Goal: Information Seeking & Learning: Learn about a topic

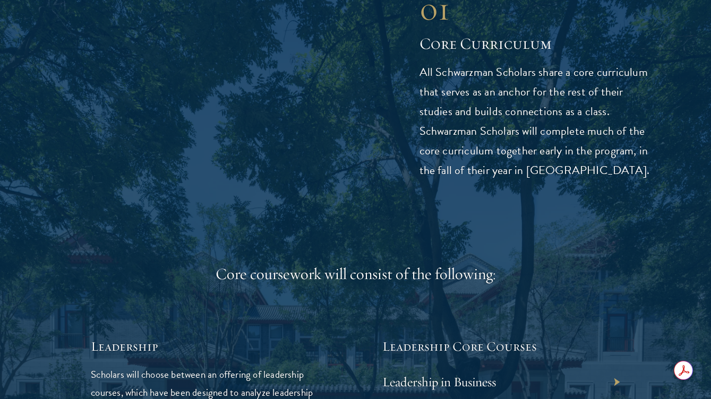
scroll to position [4518, 0]
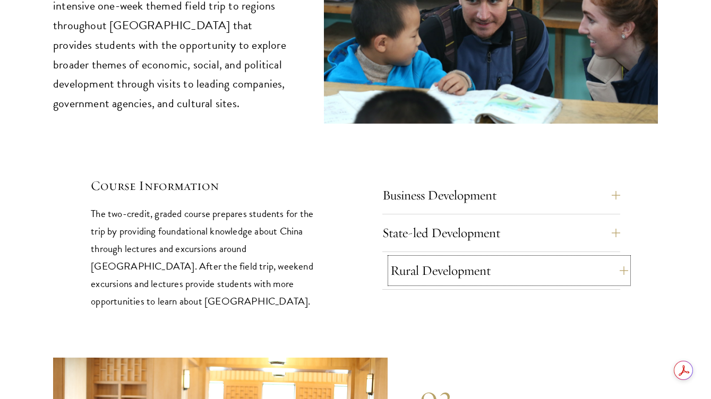
click at [462, 258] on button "Rural Development" at bounding box center [509, 270] width 238 height 25
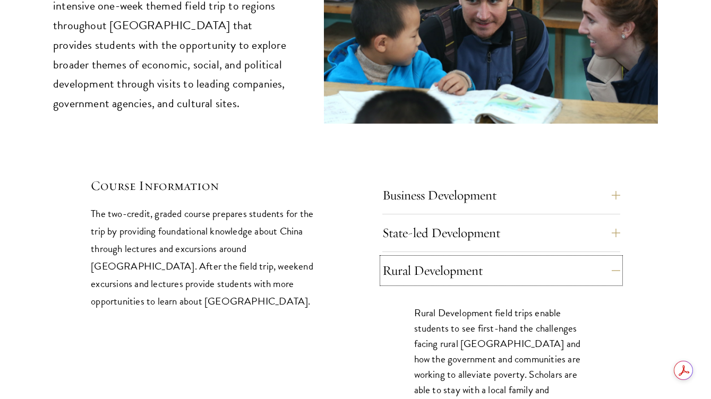
click at [382, 258] on button "Rural Development" at bounding box center [501, 270] width 238 height 25
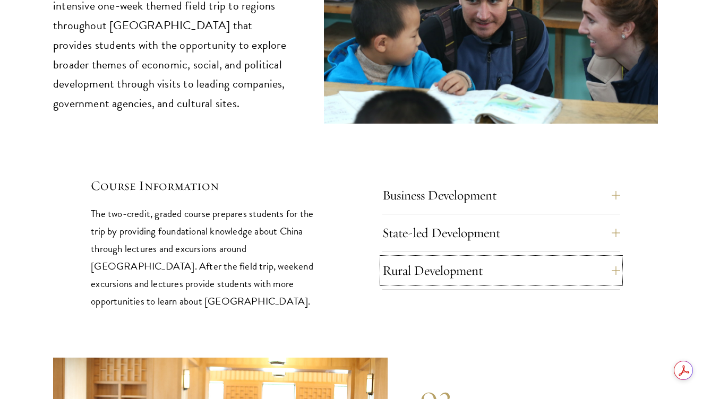
click at [382, 258] on button "Rural Development" at bounding box center [501, 270] width 238 height 25
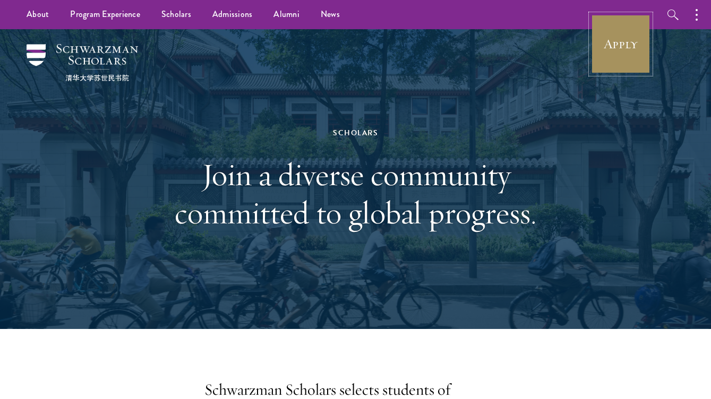
click at [607, 38] on link "Apply" at bounding box center [620, 43] width 59 height 59
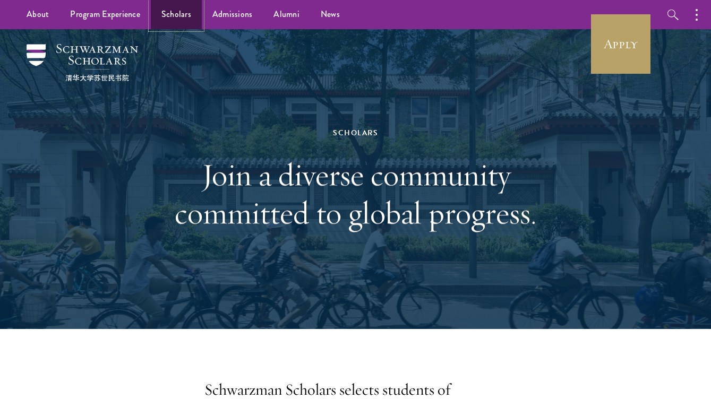
click at [168, 22] on link "Scholars" at bounding box center [176, 14] width 51 height 29
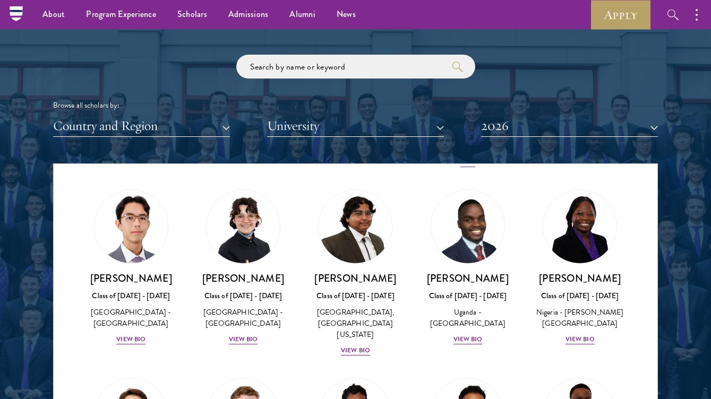
scroll to position [228, 0]
click at [414, 345] on div "Emmanuel Akandwanaho Class of 2025 - 2026 Uganda - Makerere University Kampala …" at bounding box center [468, 268] width 112 height 177
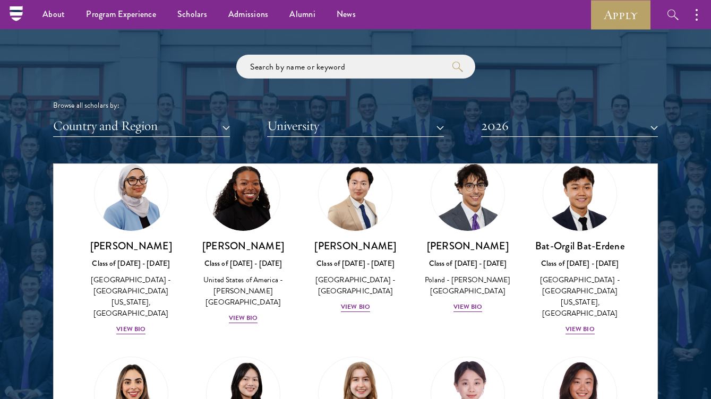
scroll to position [660, 0]
click at [362, 302] on div "View Bio" at bounding box center [355, 307] width 29 height 10
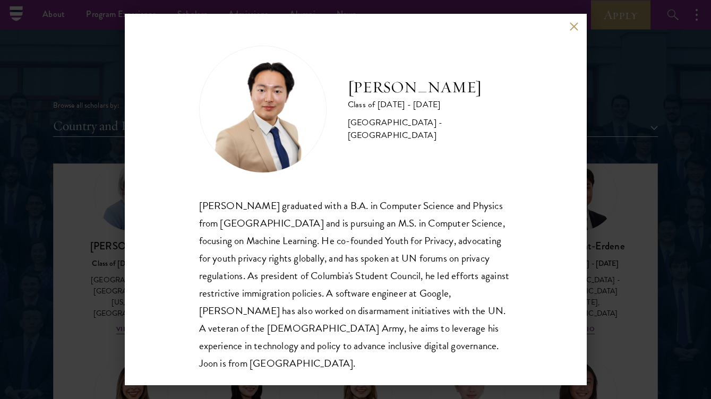
click at [593, 239] on div "Joon Baek Class of 2025 - 2026 South Korea - Columbia University Beom Joon Baek…" at bounding box center [355, 199] width 711 height 399
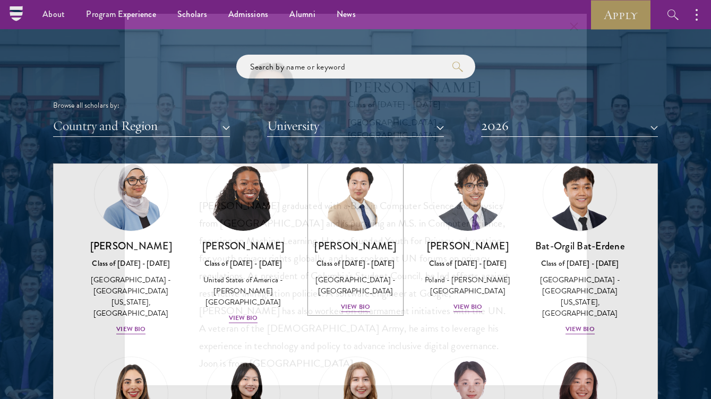
scroll to position [644, 0]
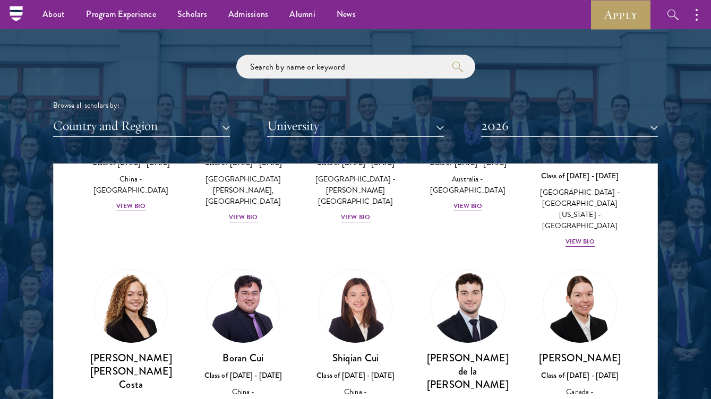
scroll to position [1192, 0]
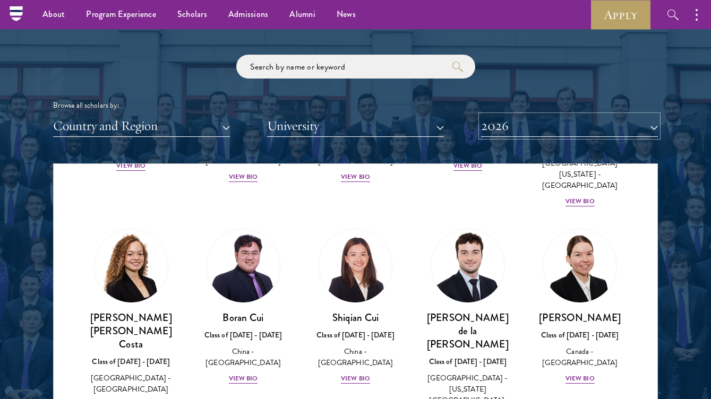
click at [509, 132] on button "2026" at bounding box center [569, 126] width 177 height 22
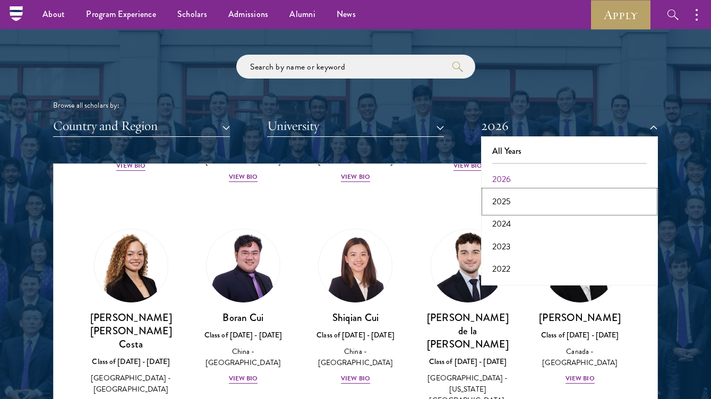
click at [499, 207] on button "2025" at bounding box center [569, 202] width 171 height 22
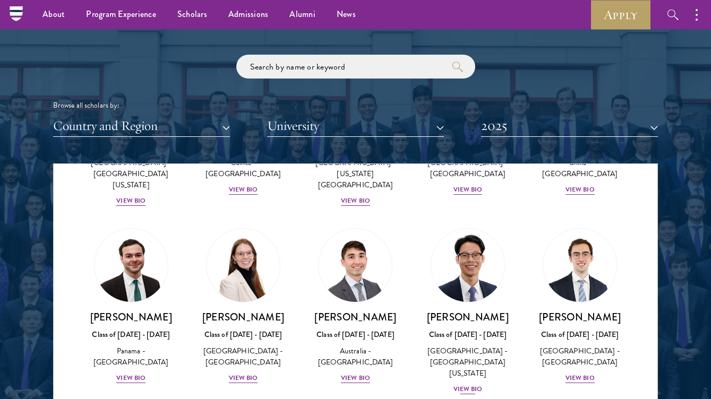
scroll to position [1166, 0]
click at [338, 69] on input "search" at bounding box center [355, 67] width 239 height 24
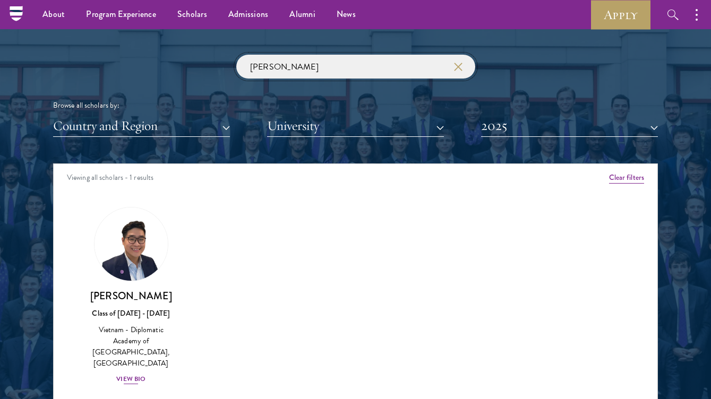
type input "nguyen"
click at [129, 374] on div "View Bio" at bounding box center [130, 379] width 29 height 10
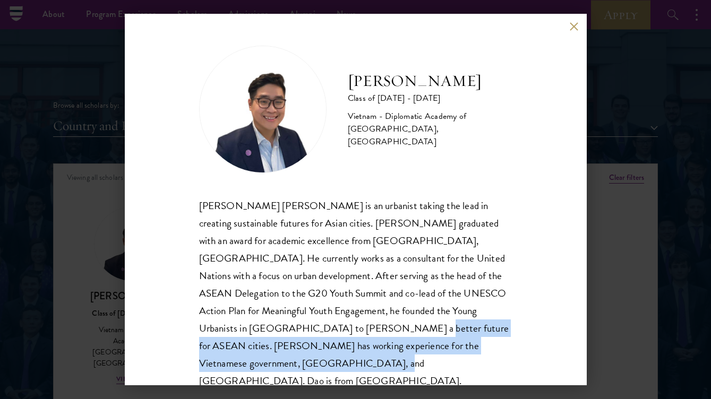
drag, startPoint x: 266, startPoint y: 333, endPoint x: 459, endPoint y: 344, distance: 193.7
click at [459, 344] on div "Nguyen Dang Dao is an urbanist taking the lead in creating sustainable futures …" at bounding box center [355, 293] width 313 height 193
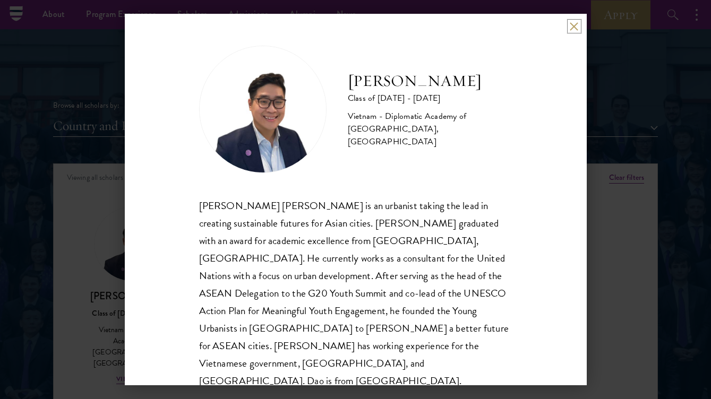
click at [573, 28] on button at bounding box center [574, 26] width 9 height 9
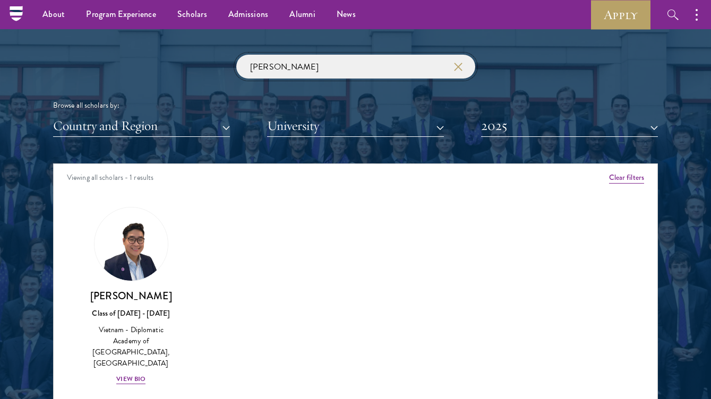
click at [294, 70] on input "nguyen" at bounding box center [355, 67] width 239 height 24
drag, startPoint x: 294, startPoint y: 70, endPoint x: 243, endPoint y: 70, distance: 51.5
click at [243, 70] on input "nguyen" at bounding box center [355, 67] width 239 height 24
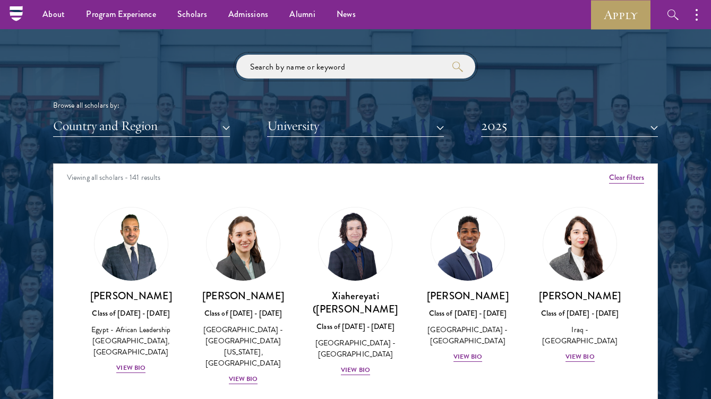
type input "e"
click at [497, 127] on button "2025" at bounding box center [569, 126] width 177 height 22
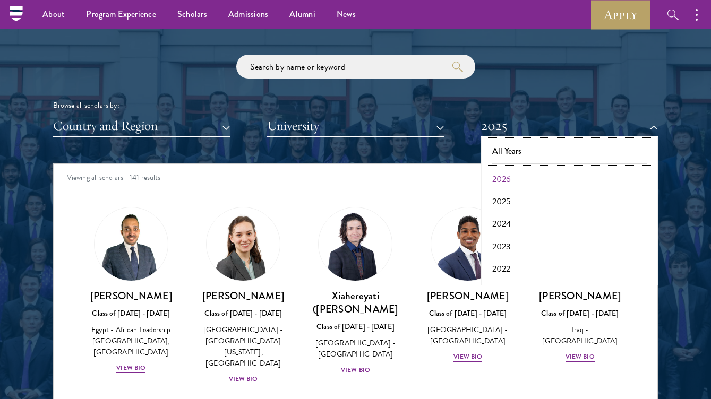
click at [495, 152] on button "All Years" at bounding box center [569, 151] width 171 height 22
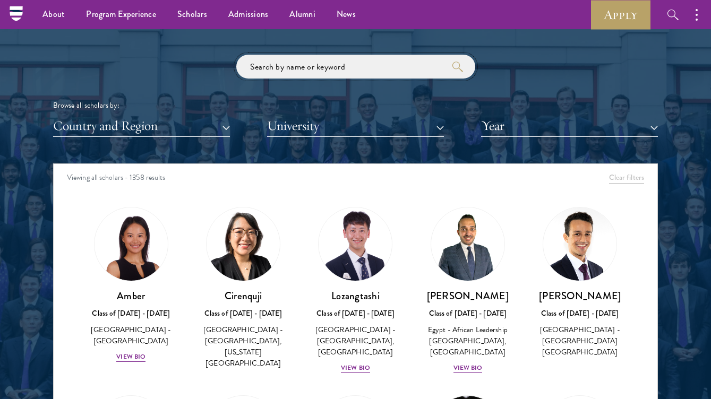
click at [368, 67] on input "search" at bounding box center [355, 67] width 239 height 24
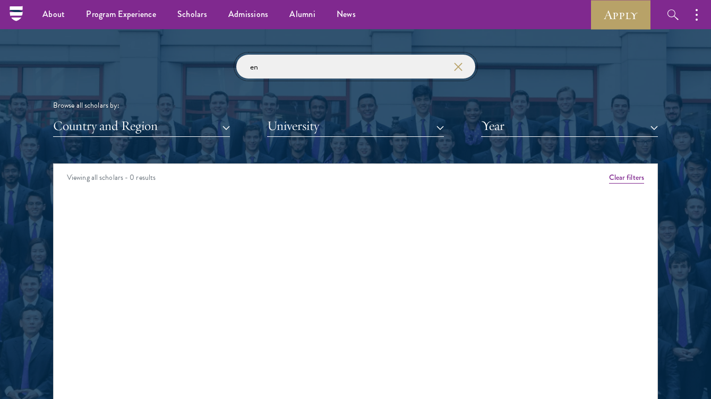
type input "e"
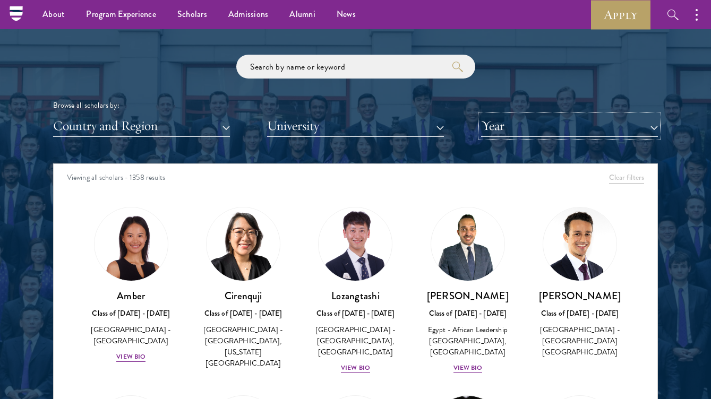
click at [501, 131] on button "Year" at bounding box center [569, 126] width 177 height 22
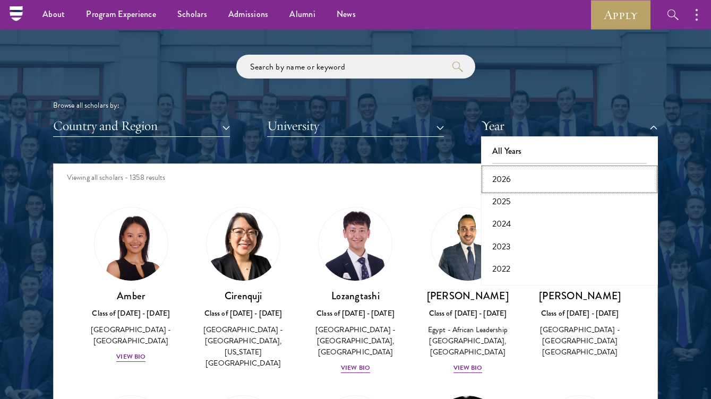
click at [498, 182] on button "2026" at bounding box center [569, 179] width 171 height 22
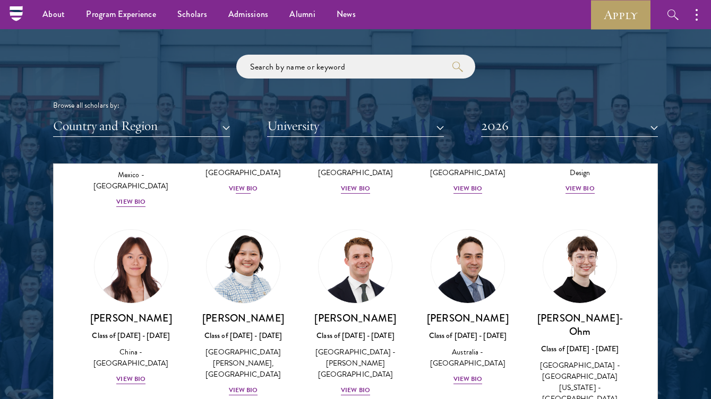
scroll to position [980, 0]
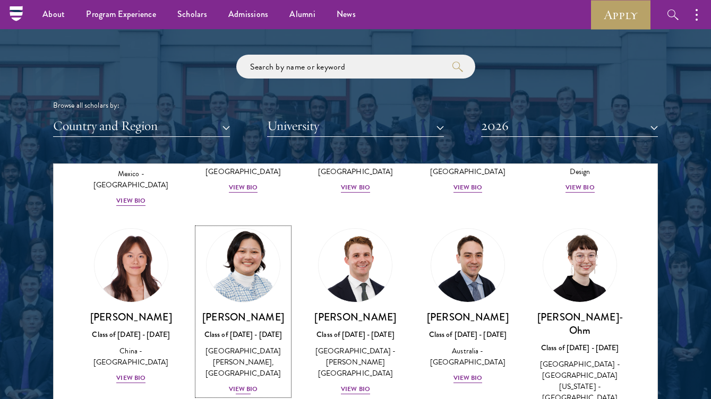
click at [246, 385] on div "View Bio" at bounding box center [243, 390] width 29 height 10
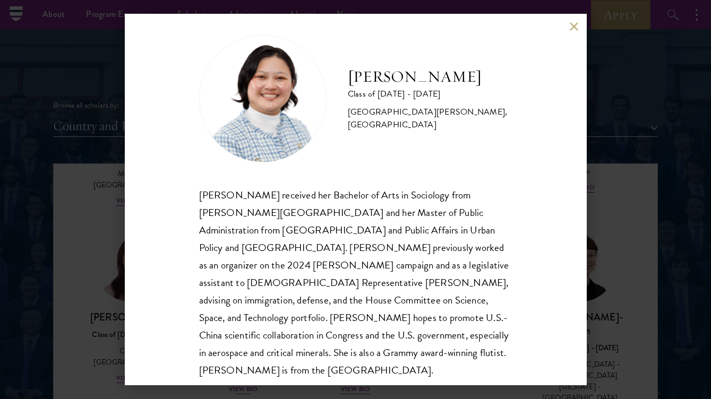
scroll to position [19, 0]
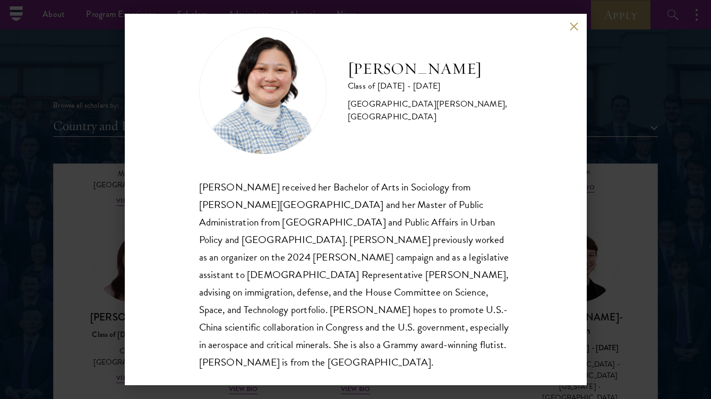
click at [98, 326] on div "Kelsey Chin Class of 2025 - 2026 United States of America - Barnard College, Co…" at bounding box center [355, 199] width 711 height 399
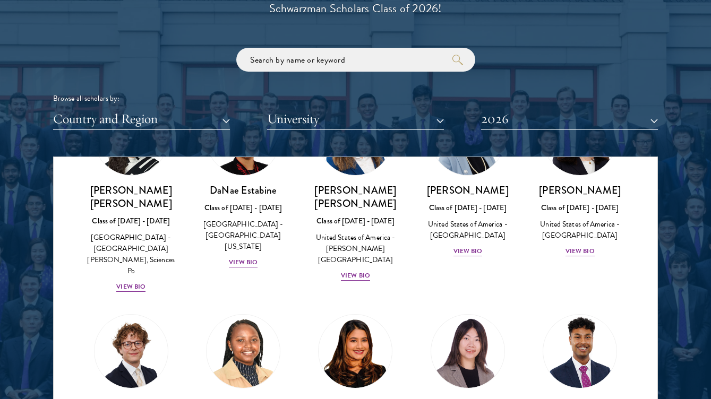
scroll to position [1568, 0]
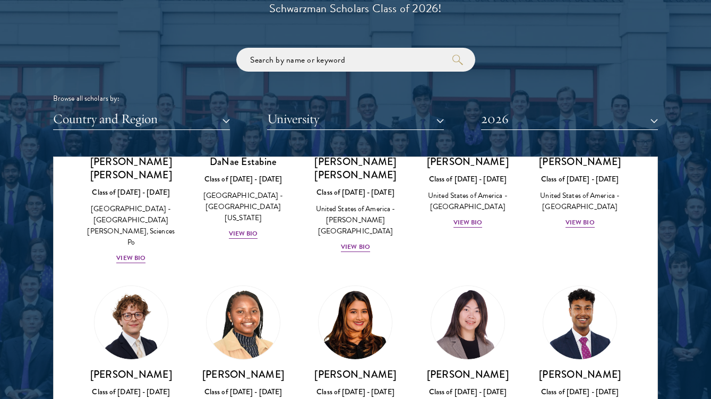
click at [421, 318] on div "Yutao Gong Class of 2025 - 2026 China - Duke University, Massachusetts Institut…" at bounding box center [468, 375] width 112 height 200
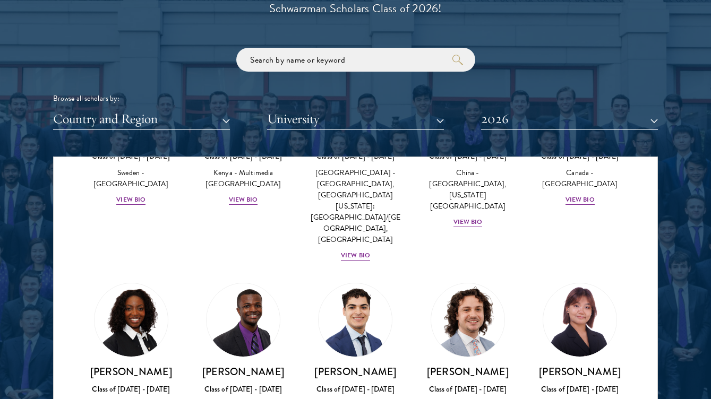
scroll to position [2183, 0]
